Goal: Book appointment/travel/reservation

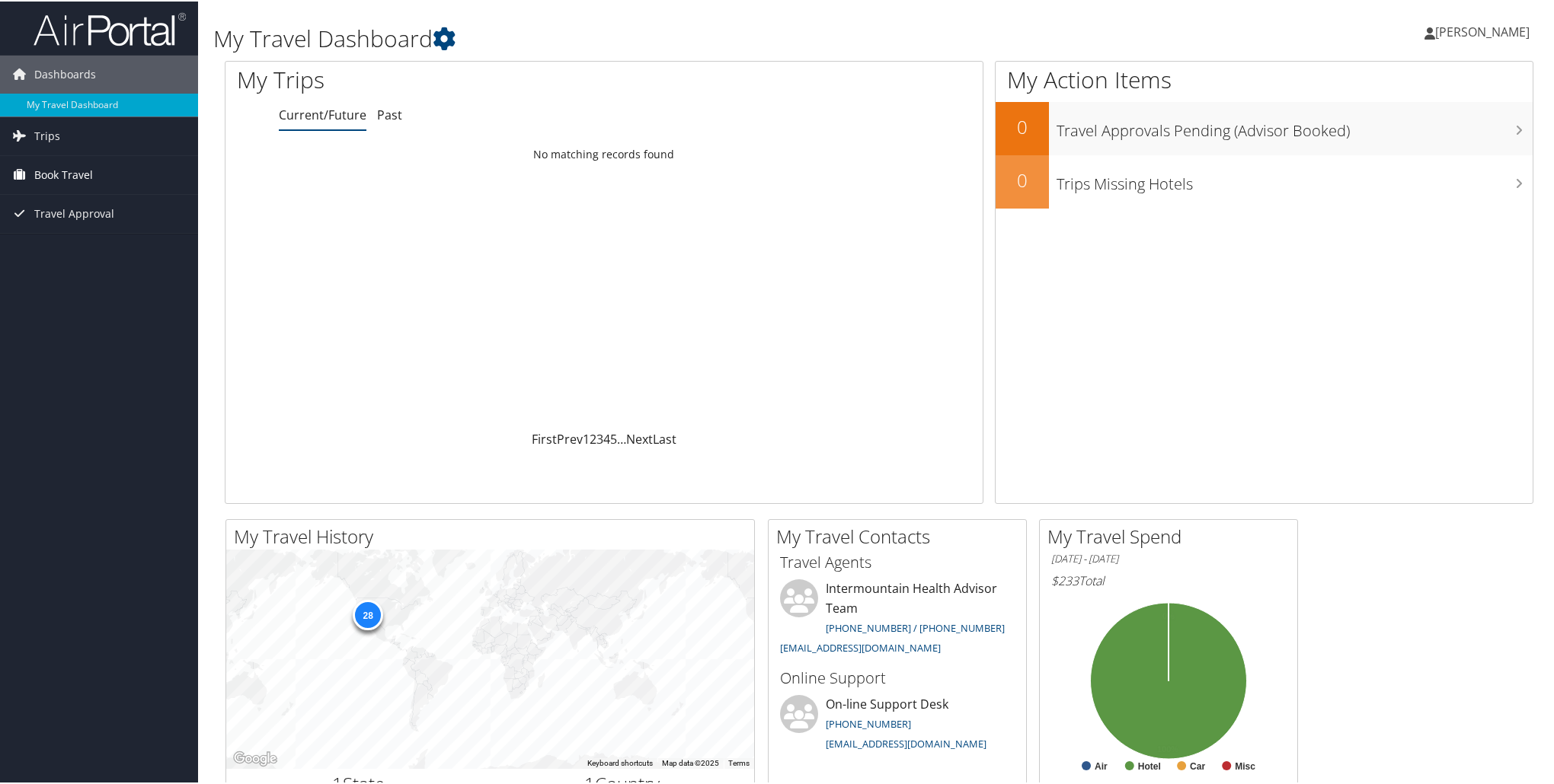
click at [38, 179] on span "Book Travel" at bounding box center [63, 173] width 58 height 38
click at [67, 252] on link "Book/Manage Online Trips" at bounding box center [98, 249] width 198 height 23
